Goal: Find specific page/section: Find specific page/section

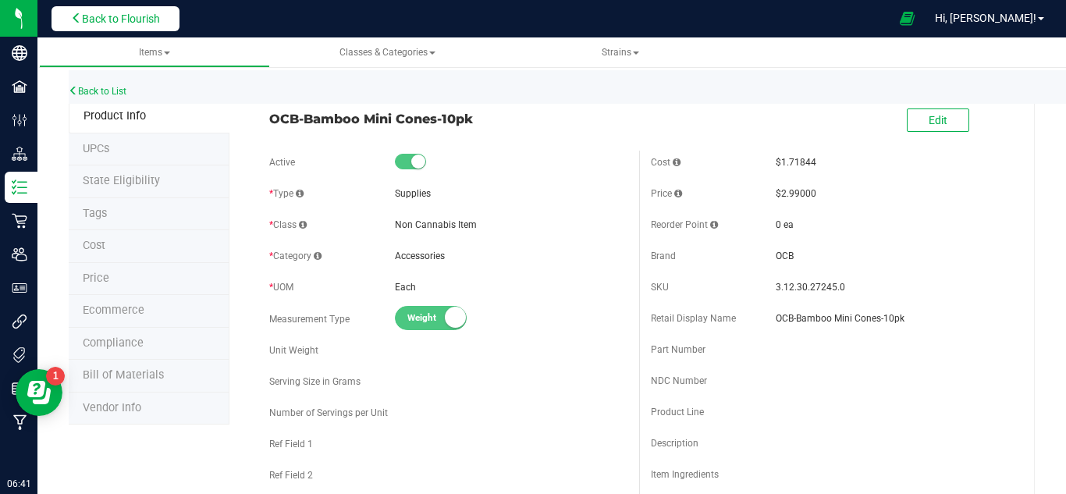
click at [145, 17] on span "Back to Flourish" at bounding box center [121, 18] width 78 height 12
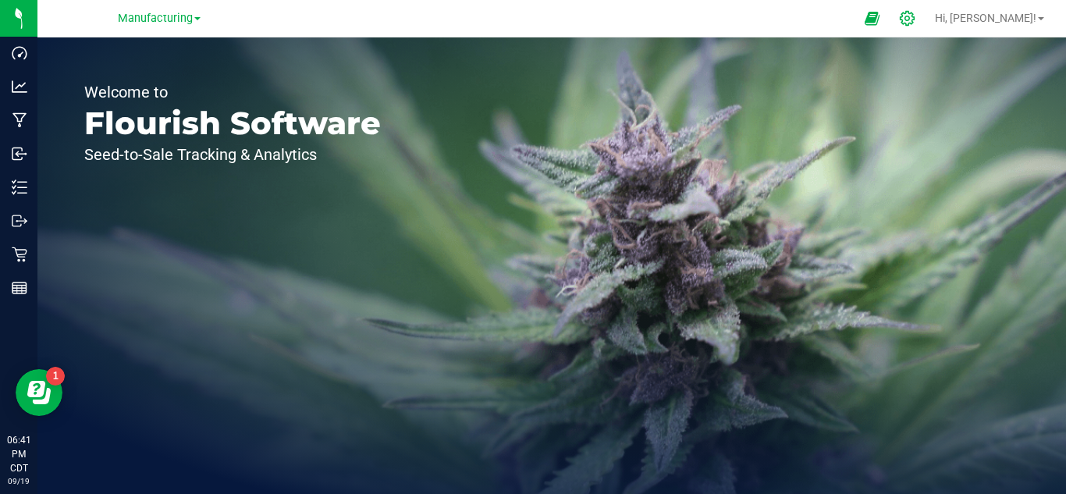
click at [915, 16] on icon at bounding box center [907, 18] width 15 height 15
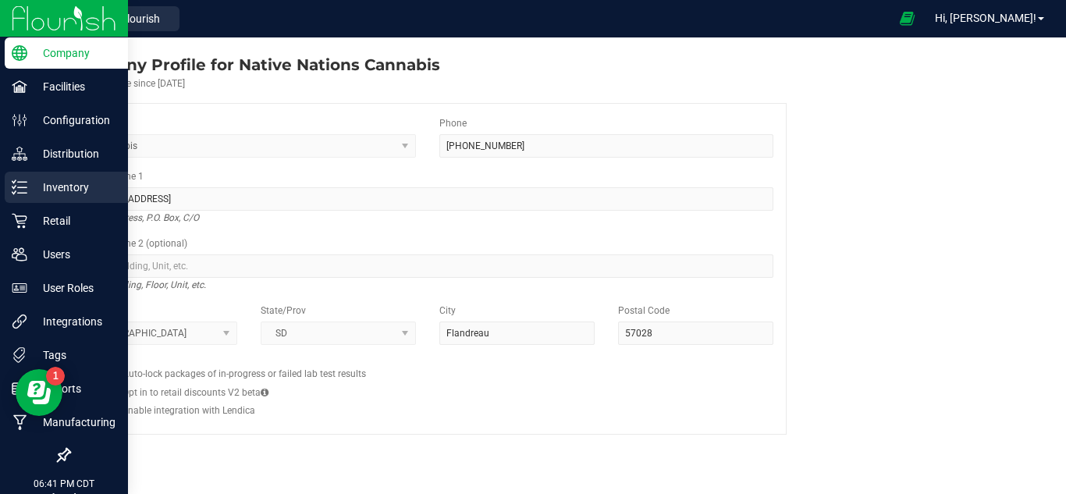
click at [23, 182] on line at bounding box center [22, 182] width 9 height 0
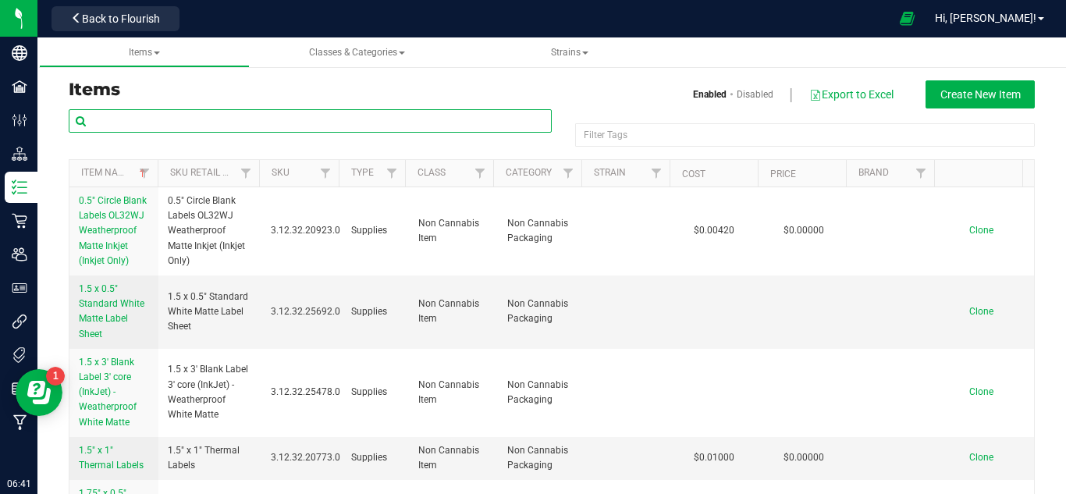
click at [205, 114] on input "text" at bounding box center [310, 120] width 483 height 23
type input "OCB"
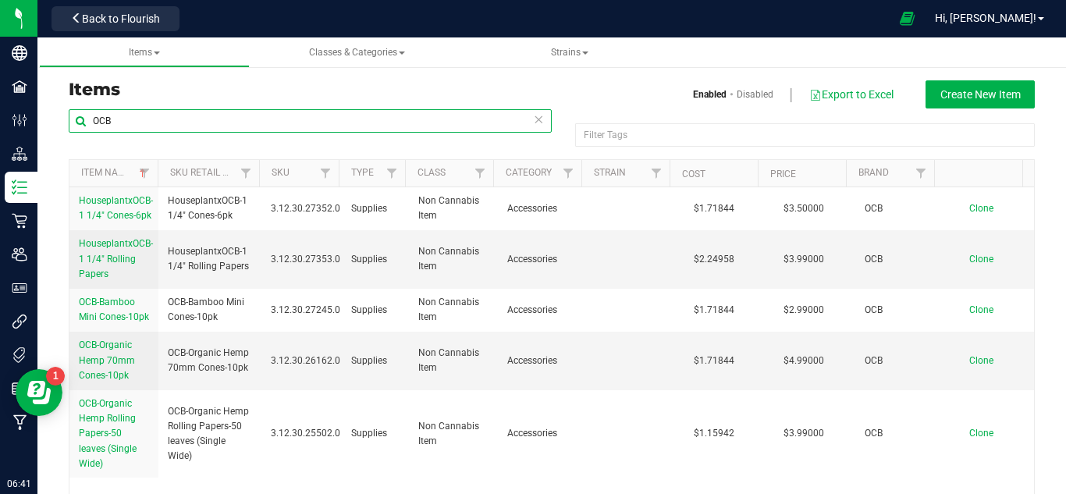
drag, startPoint x: 205, startPoint y: 114, endPoint x: 80, endPoint y: 109, distance: 124.2
click at [80, 109] on input "OCB" at bounding box center [310, 120] width 483 height 23
